Goal: Navigation & Orientation: Find specific page/section

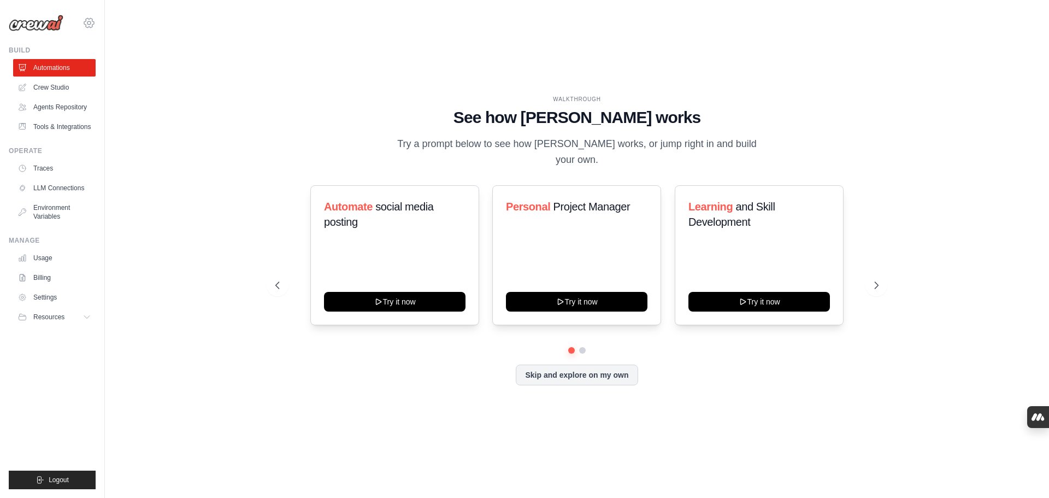
click at [93, 25] on icon at bounding box center [89, 22] width 10 height 9
click at [131, 67] on span "Settings" at bounding box center [136, 67] width 86 height 11
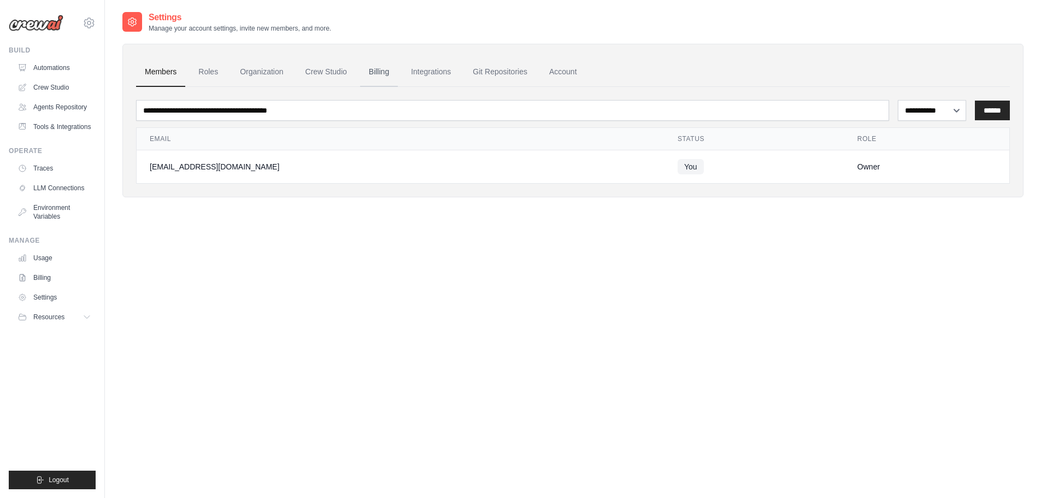
click at [398, 64] on link "Billing" at bounding box center [379, 72] width 38 height 30
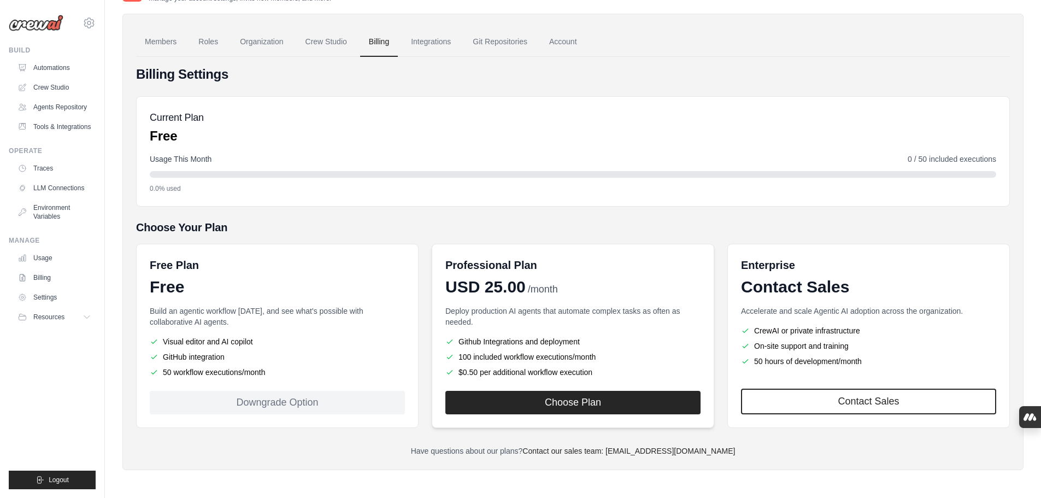
scroll to position [31, 0]
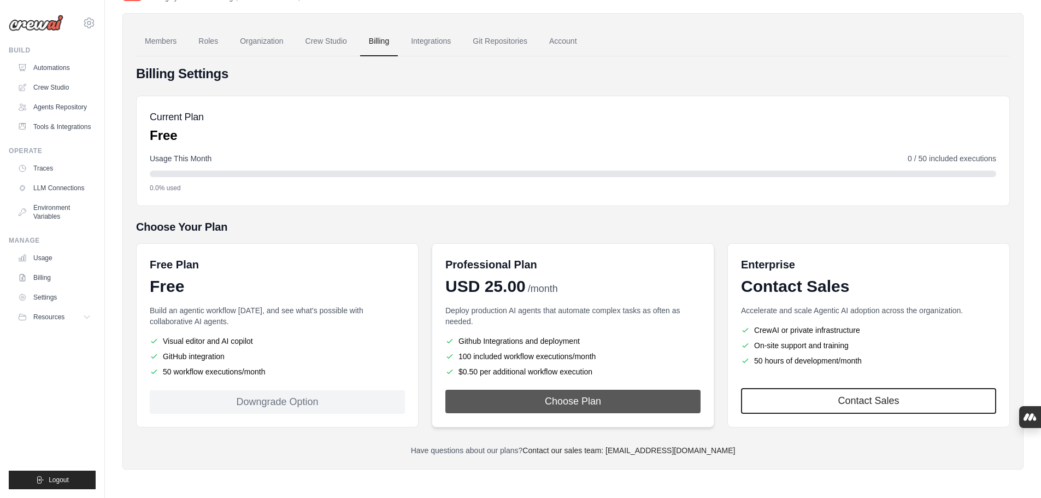
click at [645, 398] on button "Choose Plan" at bounding box center [572, 401] width 255 height 23
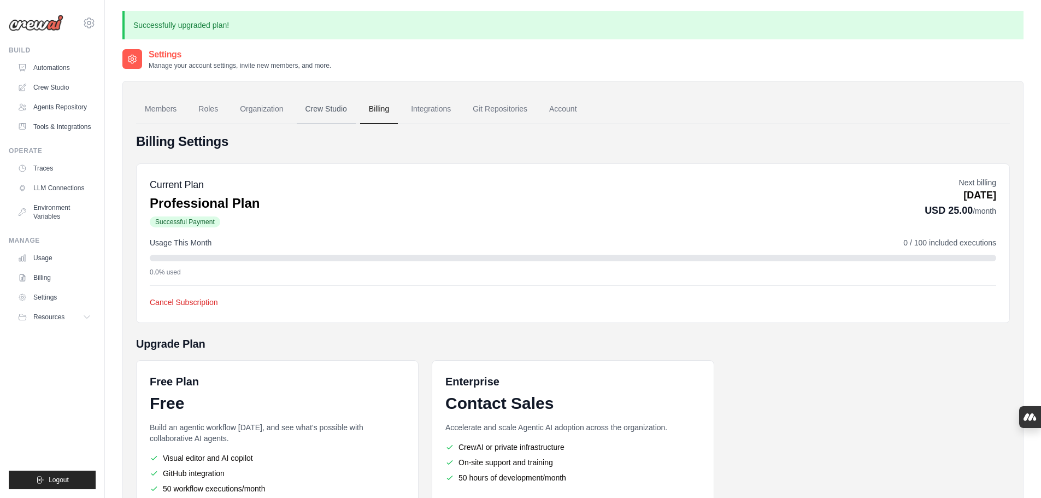
click at [343, 116] on link "Crew Studio" at bounding box center [326, 110] width 59 height 30
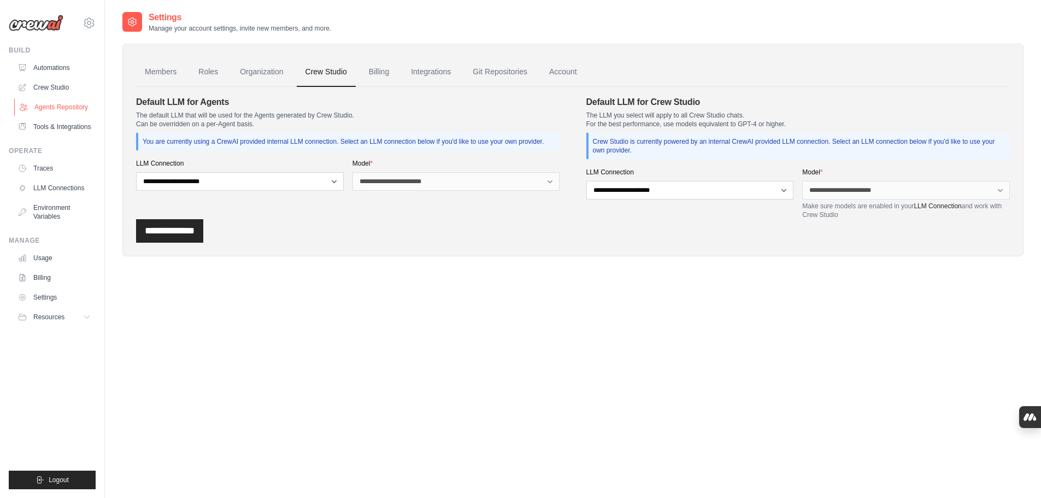
click at [49, 108] on link "Agents Repository" at bounding box center [55, 106] width 83 height 17
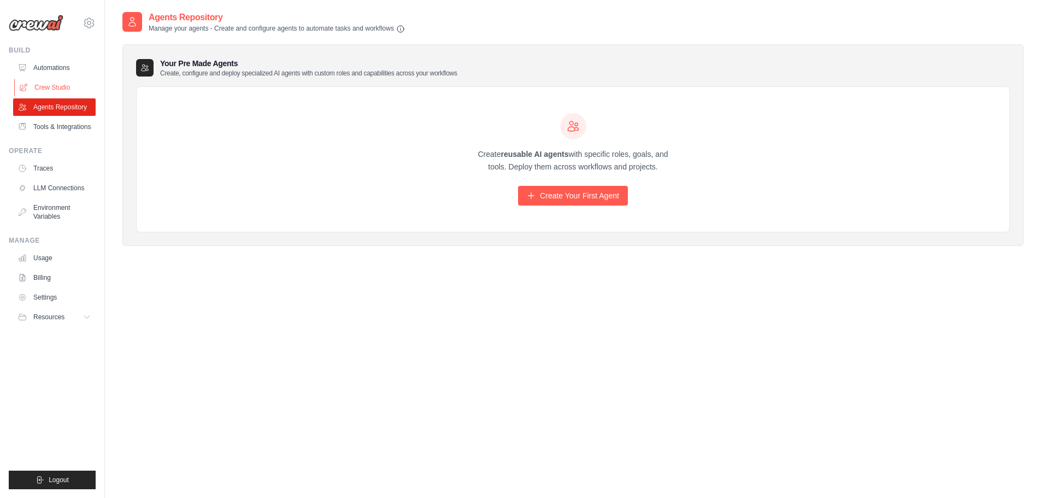
click at [52, 85] on link "Crew Studio" at bounding box center [55, 87] width 83 height 17
click at [55, 91] on link "Crew Studio" at bounding box center [55, 87] width 83 height 17
click at [60, 66] on link "Automations" at bounding box center [55, 67] width 83 height 17
